Goal: Find specific page/section: Find specific page/section

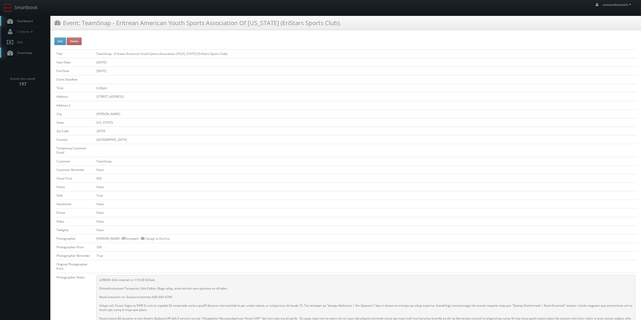
drag, startPoint x: 27, startPoint y: 21, endPoint x: 31, endPoint y: 20, distance: 3.8
click at [27, 21] on span "Dashboard" at bounding box center [24, 21] width 18 height 4
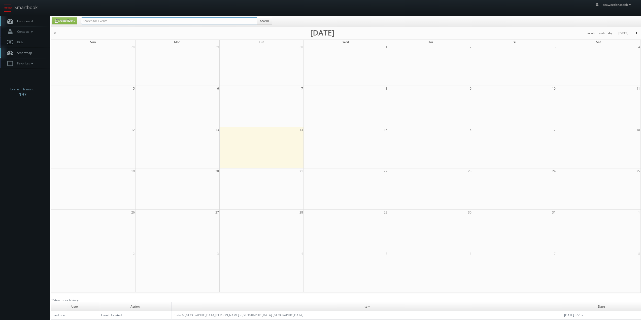
click at [133, 19] on input "text" at bounding box center [169, 20] width 176 height 7
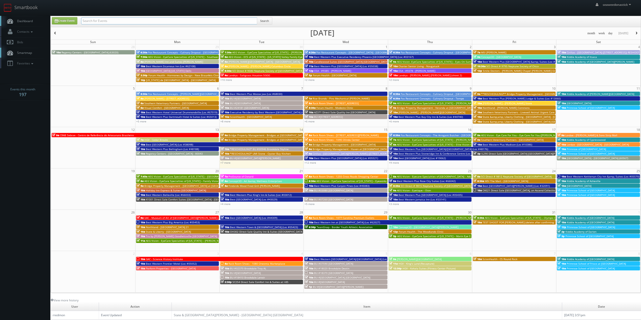
paste input "(09-25-25) TeamSnap - Empowerment Life Center"
click at [99, 22] on input "(09-25-25) TeamSnap - Empowerment Life Center" at bounding box center [169, 20] width 176 height 7
type input "TeamSnap - Empowerment Life Center"
click at [265, 21] on button "Search" at bounding box center [264, 21] width 15 height 8
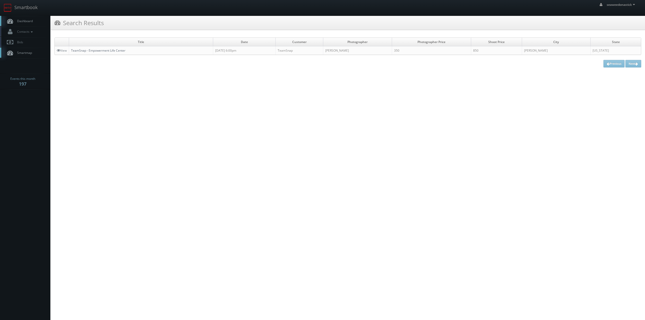
click at [97, 52] on link "TeamSnap - Empowerment Life Center" at bounding box center [98, 50] width 54 height 4
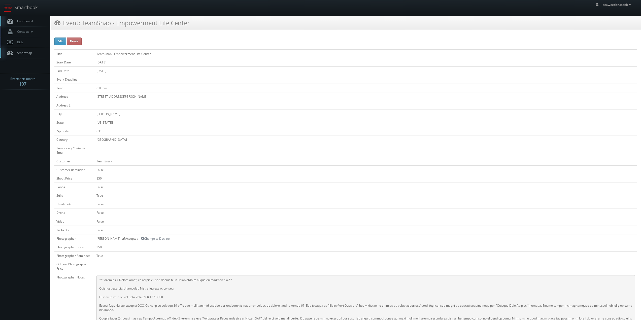
click at [19, 23] on span "Dashboard" at bounding box center [24, 21] width 18 height 4
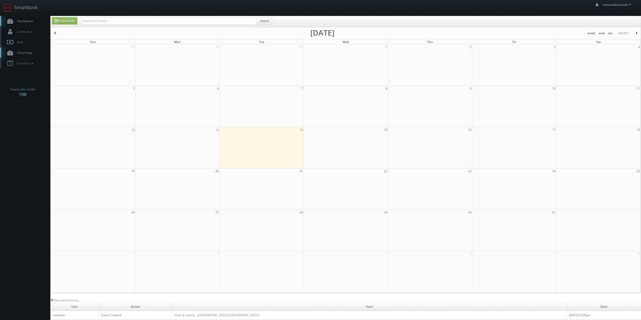
click at [90, 22] on input "text" at bounding box center [169, 20] width 176 height 7
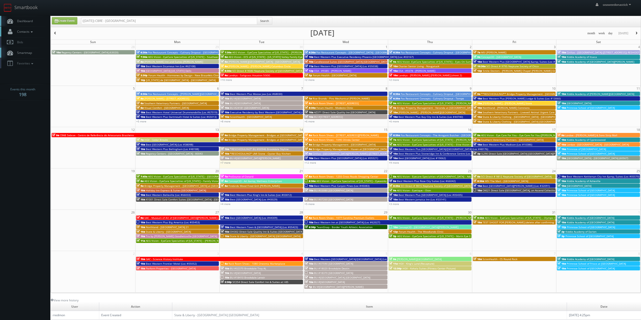
drag, startPoint x: 99, startPoint y: 21, endPoint x: 38, endPoint y: 28, distance: 61.4
click at [29, 28] on body "Smartbook Toggle Side Navigation Toggle Top Navigation seaweedonastick seaweedo…" at bounding box center [320, 198] width 641 height 397
type input "CBRE - Bailly Ridge"
click at [264, 22] on button "Search" at bounding box center [264, 21] width 15 height 8
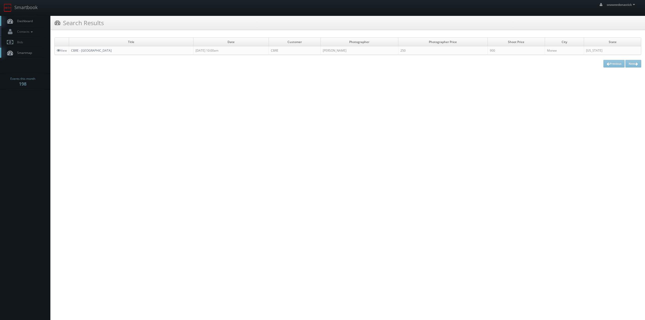
click at [79, 49] on link "CBRE - [GEOGRAPHIC_DATA]" at bounding box center [91, 50] width 41 height 4
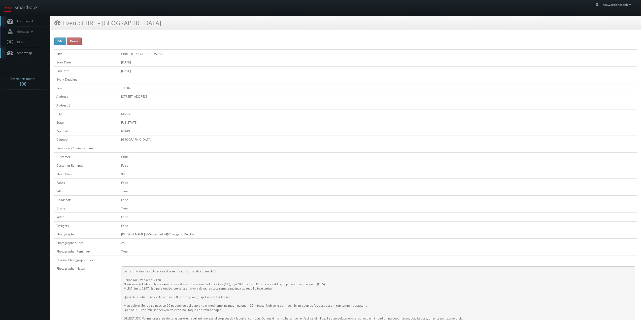
drag, startPoint x: 21, startPoint y: 21, endPoint x: 27, endPoint y: 20, distance: 6.4
click at [21, 21] on span "Dashboard" at bounding box center [24, 21] width 18 height 4
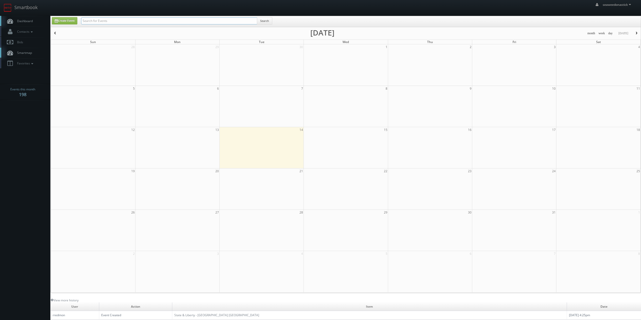
click at [116, 20] on input "text" at bounding box center [169, 20] width 176 height 7
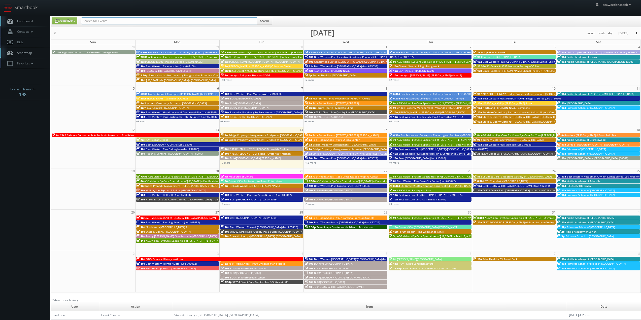
paste input "FL508"
type input "FL508"
click at [264, 22] on button "Search" at bounding box center [264, 21] width 15 height 8
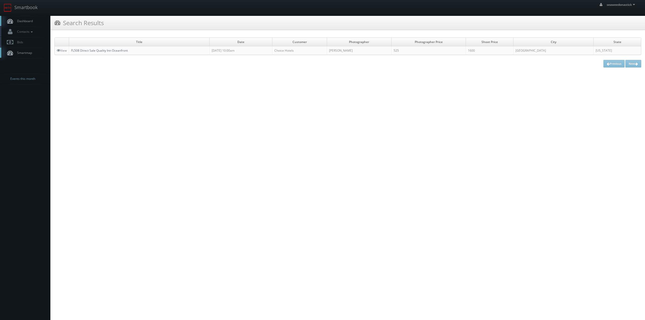
click at [94, 48] on link "FL508 Direct Sale Quality Inn Oceanfront" at bounding box center [99, 50] width 57 height 4
